Goal: Entertainment & Leisure: Consume media (video, audio)

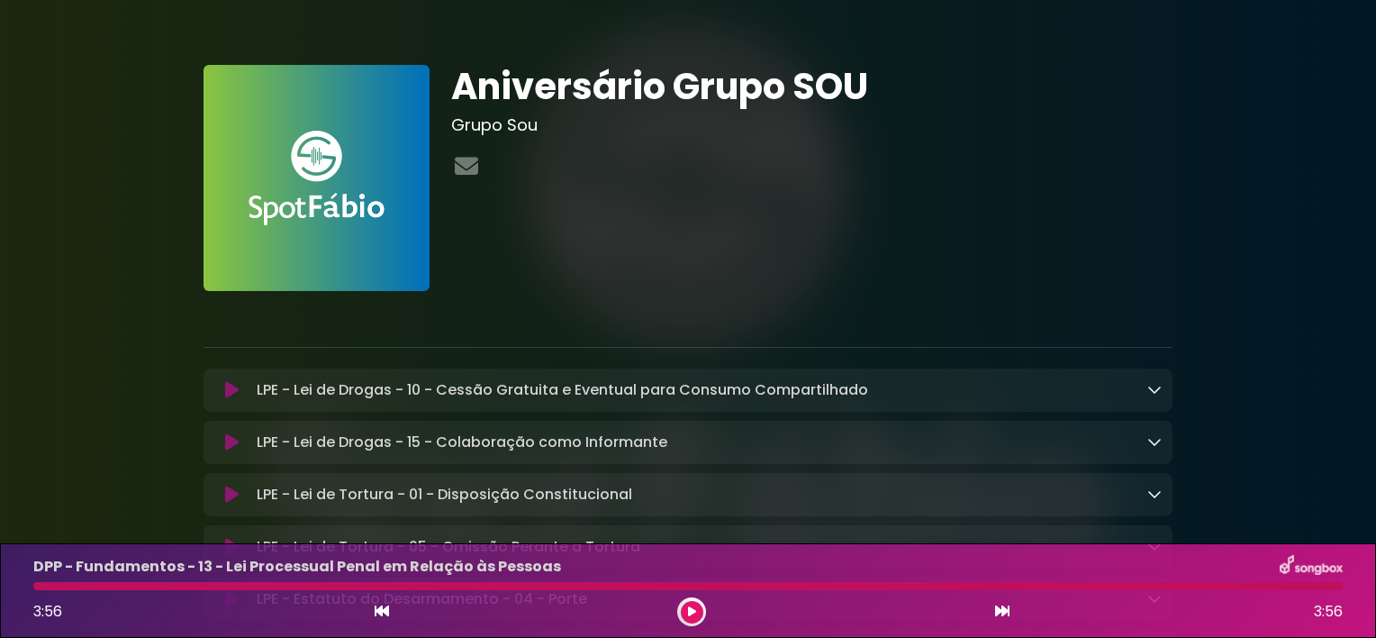
scroll to position [1085, 0]
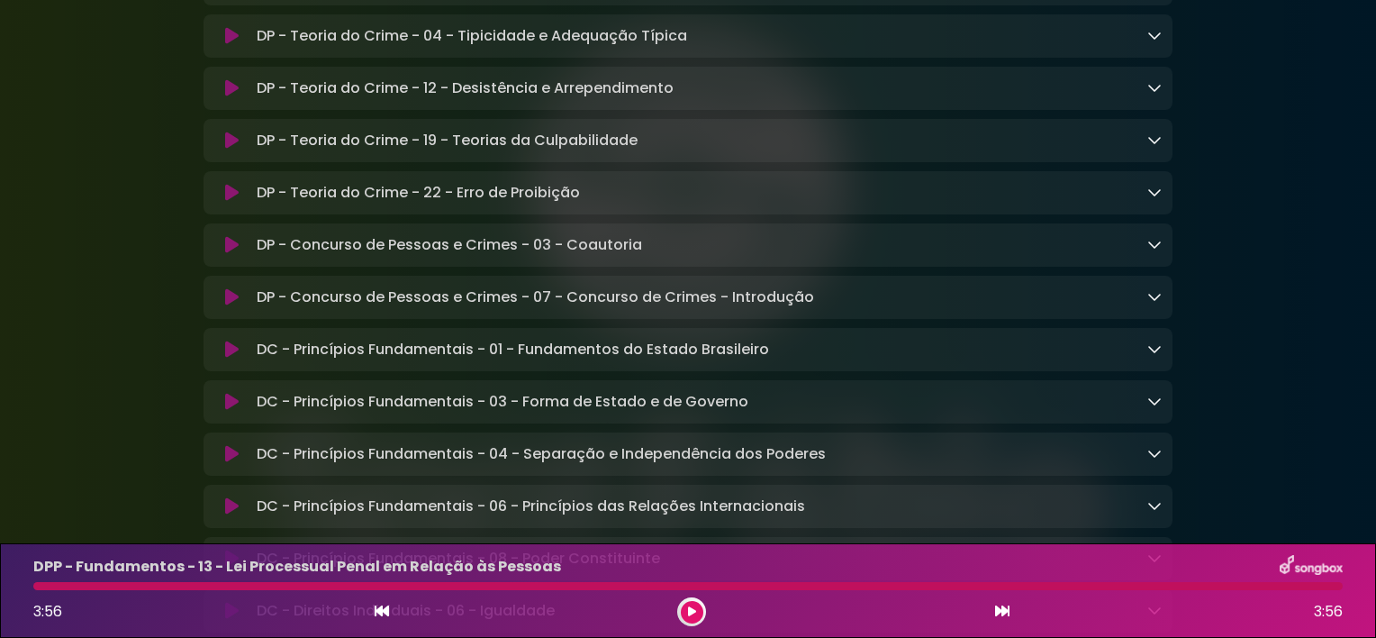
click at [684, 610] on button at bounding box center [692, 612] width 23 height 23
click at [681, 601] on button at bounding box center [692, 612] width 23 height 23
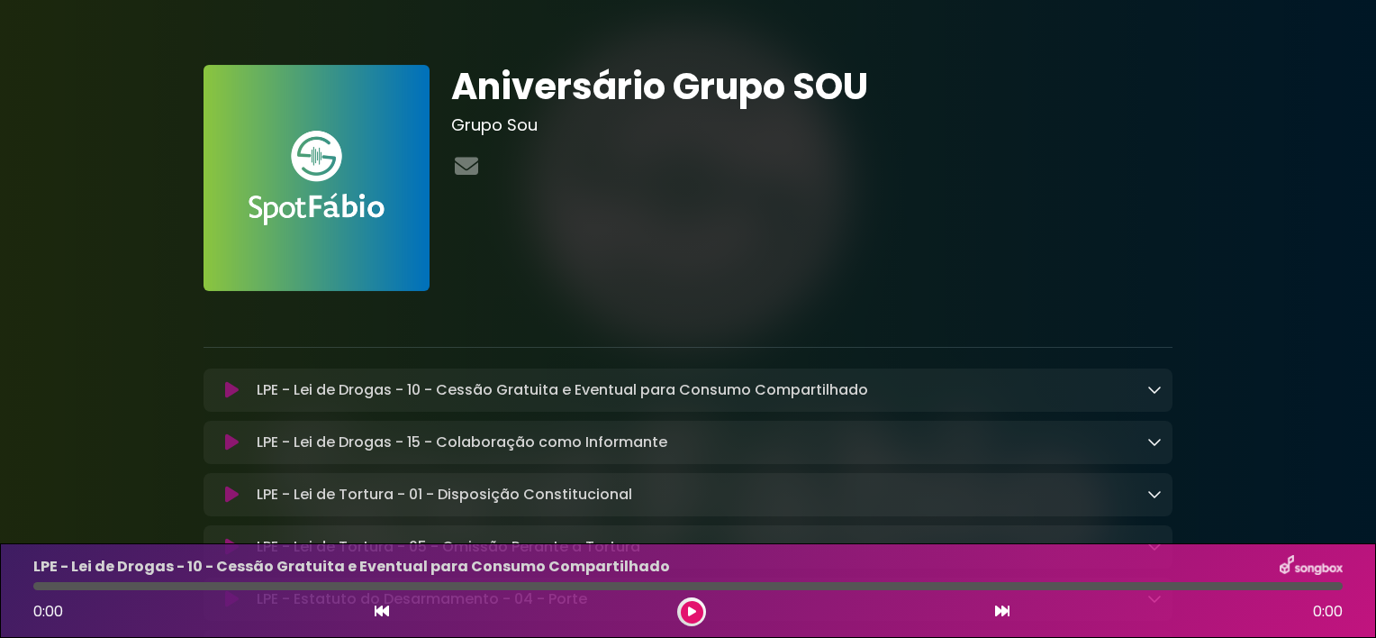
click at [682, 616] on button at bounding box center [692, 612] width 23 height 23
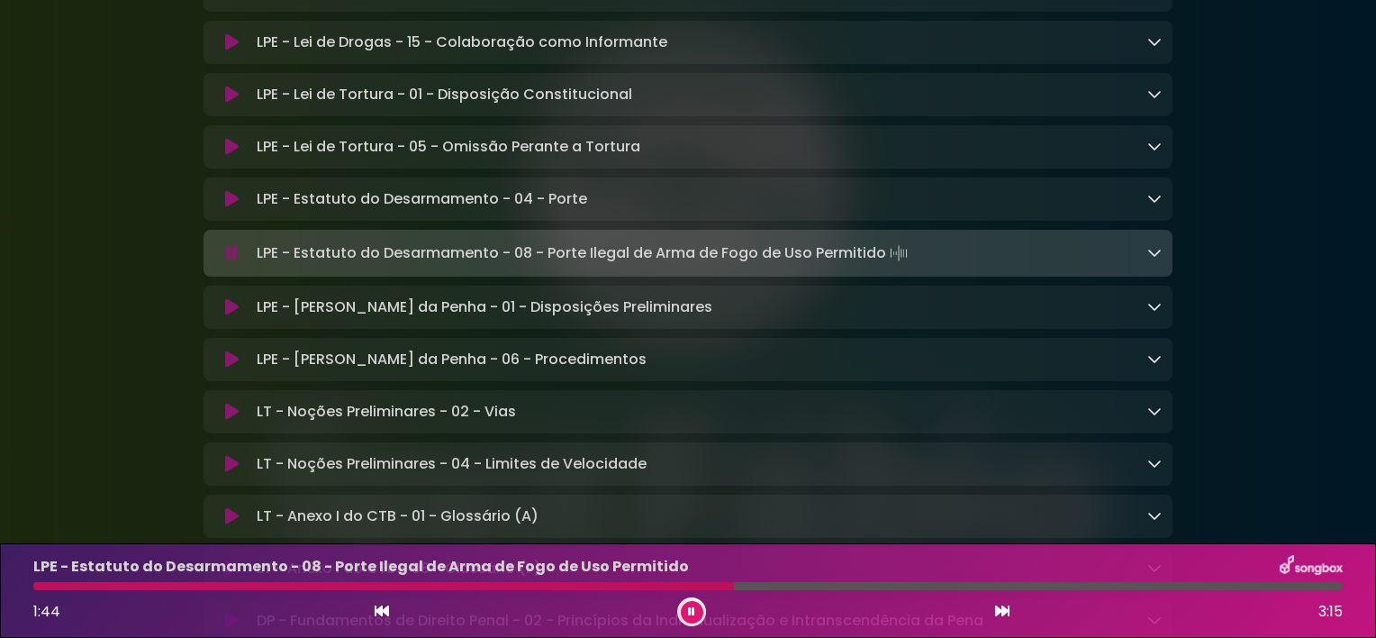
scroll to position [401, 0]
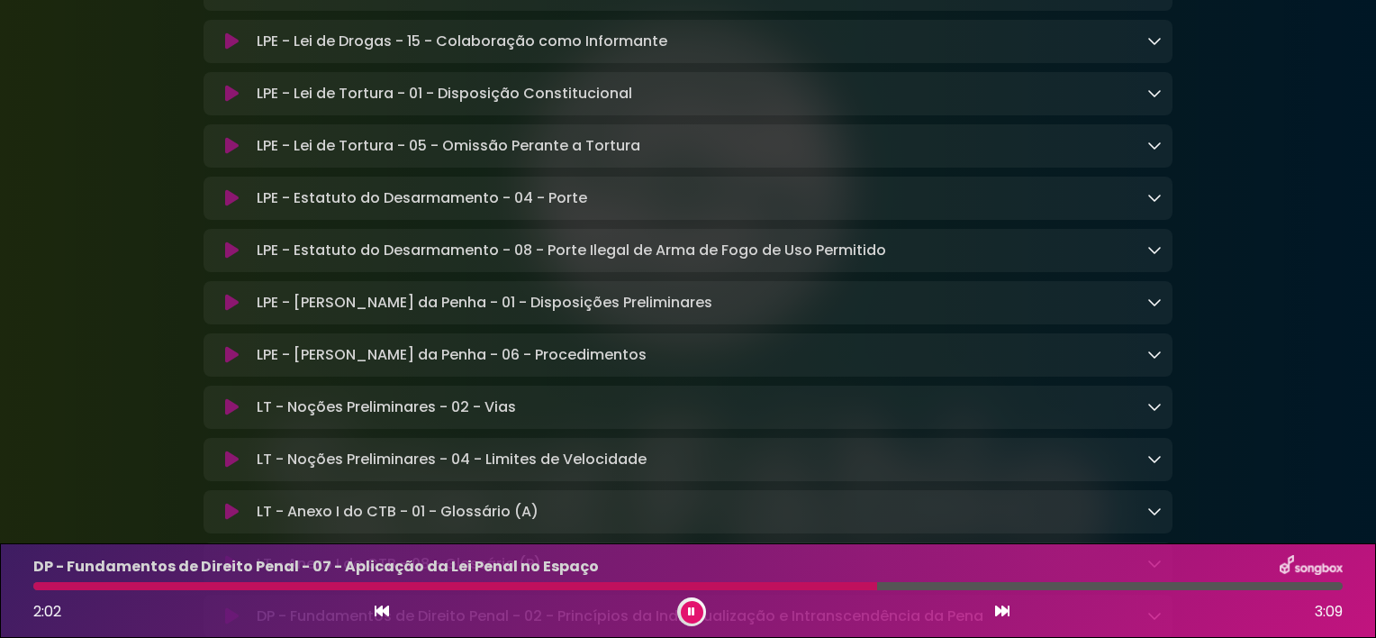
click at [220, 414] on button at bounding box center [231, 407] width 35 height 18
